Goal: Communication & Community: Answer question/provide support

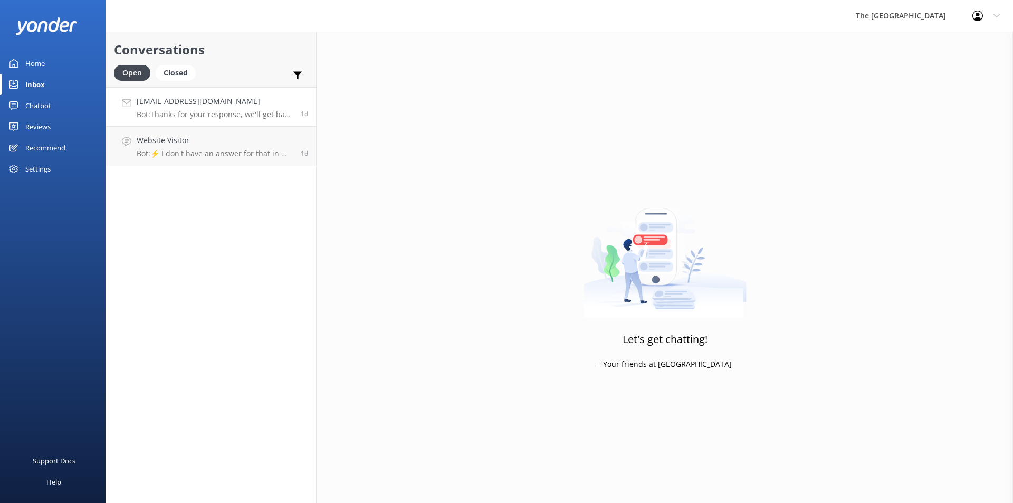
click at [138, 115] on p "Bot: Thanks for your response, we'll get back to you as soon as we can during o…" at bounding box center [215, 114] width 156 height 9
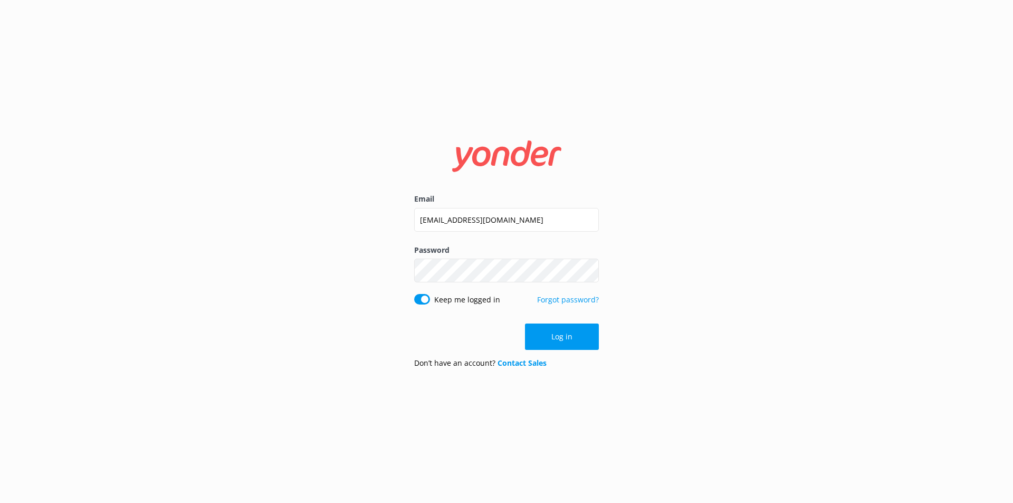
drag, startPoint x: 579, startPoint y: 344, endPoint x: 477, endPoint y: 334, distance: 102.8
click at [577, 344] on button "Log in" at bounding box center [562, 337] width 74 height 26
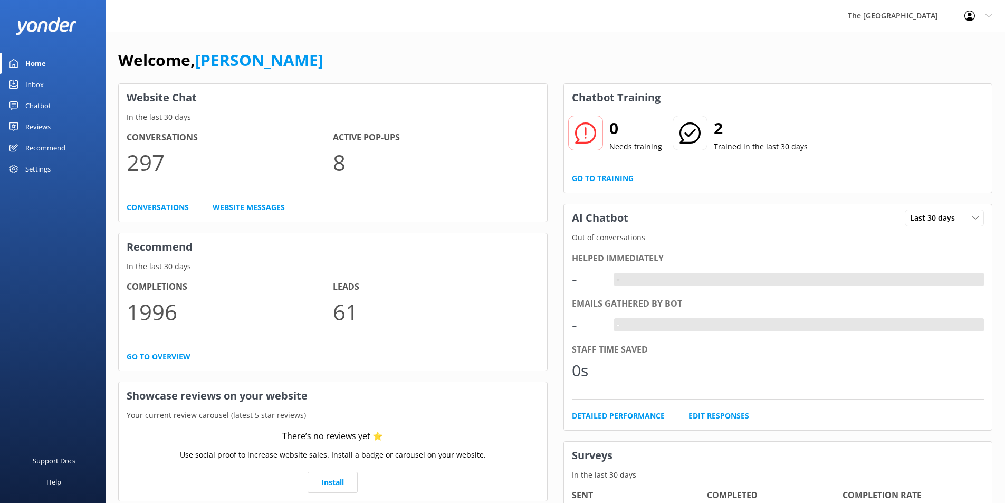
click at [27, 86] on div "Inbox" at bounding box center [34, 84] width 18 height 21
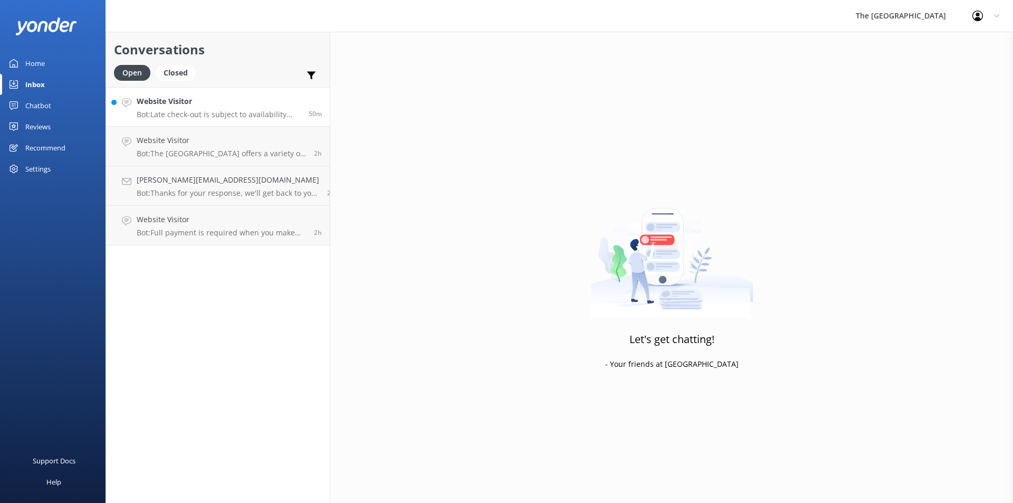
click at [204, 113] on p "Bot: Late check-out is subject to availability and can be confirmed 24 hours be…" at bounding box center [219, 114] width 164 height 9
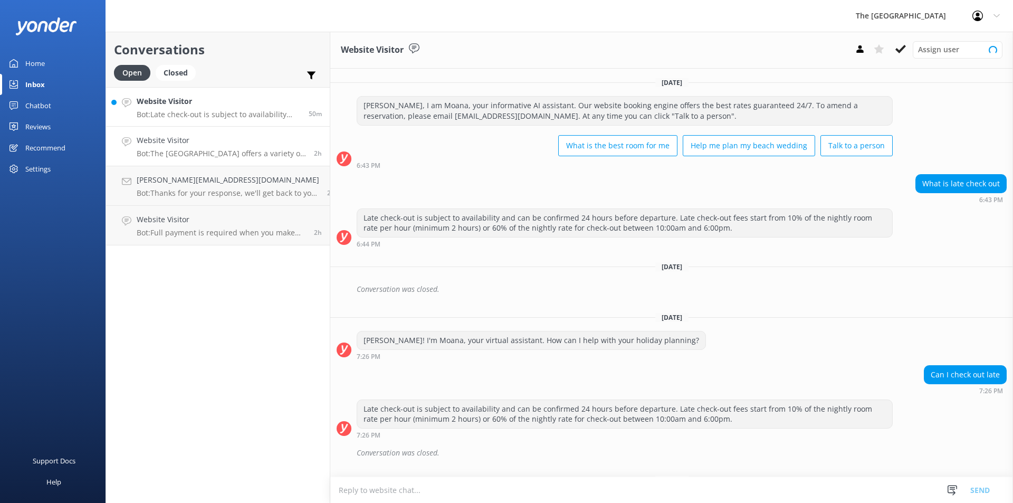
scroll to position [107, 0]
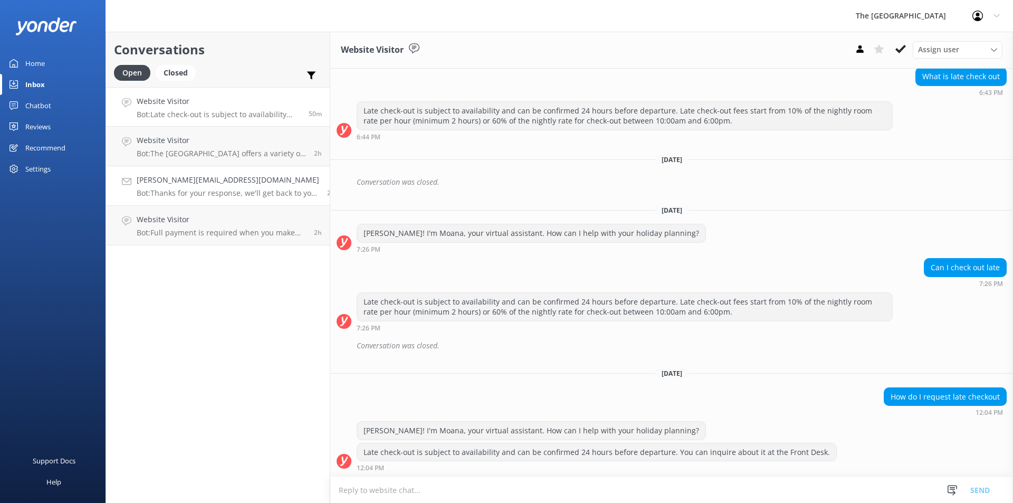
click at [172, 191] on p "Bot: Thanks for your response, we'll get back to you as soon as we can during o…" at bounding box center [228, 192] width 183 height 9
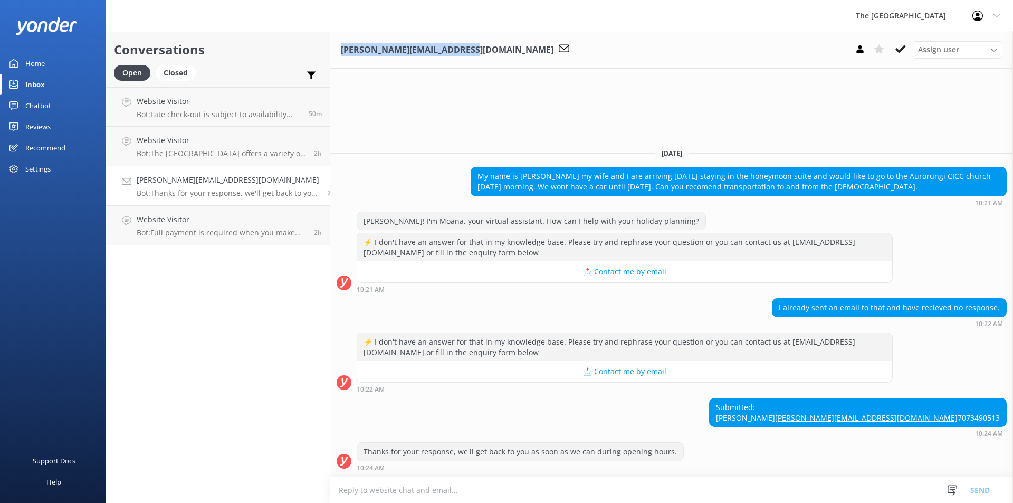
drag, startPoint x: 450, startPoint y: 49, endPoint x: 327, endPoint y: 45, distance: 122.5
click at [341, 45] on h3 "[PERSON_NAME][EMAIL_ADDRESS][DOMAIN_NAME]" at bounding box center [447, 50] width 213 height 14
copy h3 "[PERSON_NAME][EMAIL_ADDRESS][DOMAIN_NAME]"
click at [236, 193] on p "Bot: Thanks for your response, we'll get back to you as soon as we can during o…" at bounding box center [228, 192] width 183 height 9
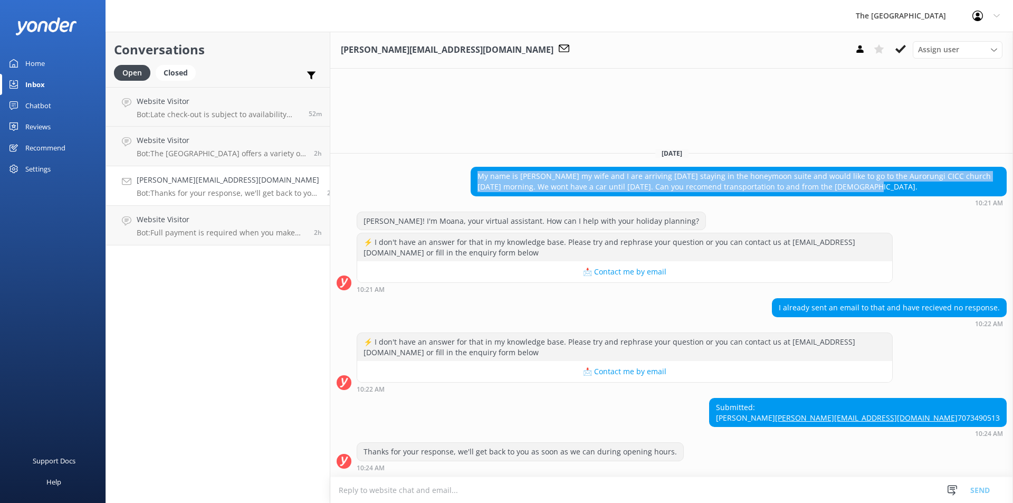
drag, startPoint x: 464, startPoint y: 156, endPoint x: 845, endPoint y: 163, distance: 381.1
click at [845, 167] on div "My name is [PERSON_NAME] my wife and I are arriving [DATE] staying in the honey…" at bounding box center [738, 181] width 535 height 28
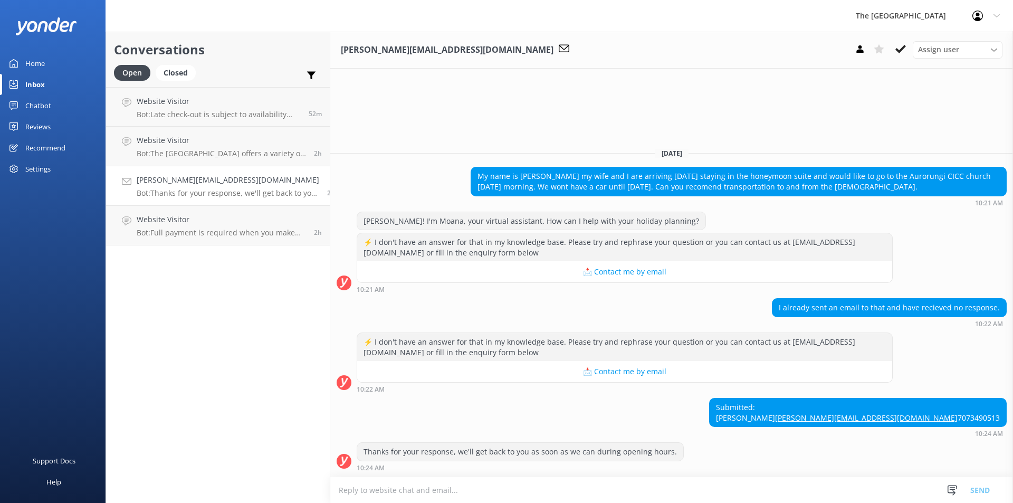
click at [369, 75] on div "[PERSON_NAME][EMAIL_ADDRESS][DOMAIN_NAME] Assign user Rarotongan Tata [PERSON_N…" at bounding box center [671, 267] width 683 height 471
